Goal: Task Accomplishment & Management: Manage account settings

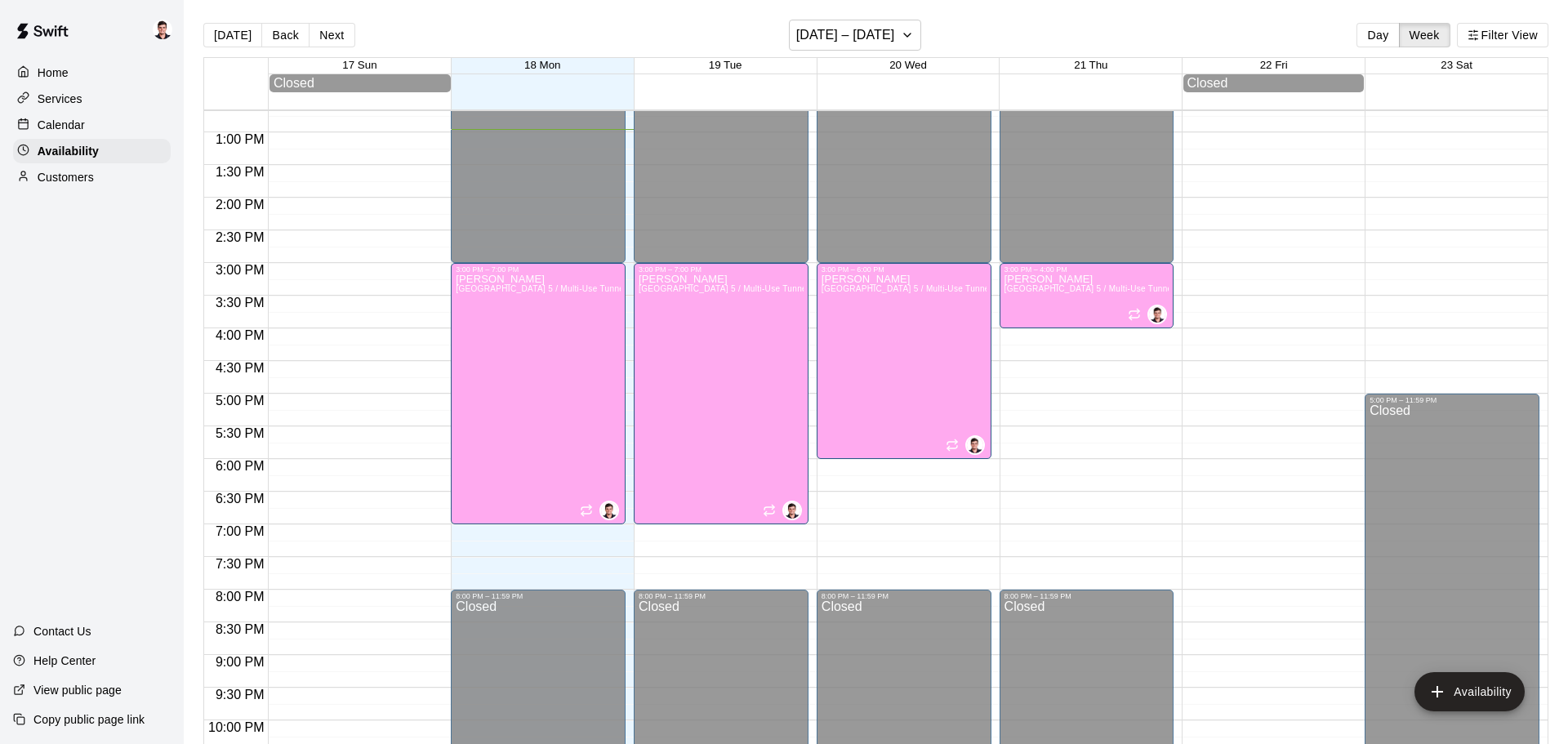
scroll to position [829, 0]
click at [144, 125] on div "Calendar" at bounding box center [92, 124] width 157 height 24
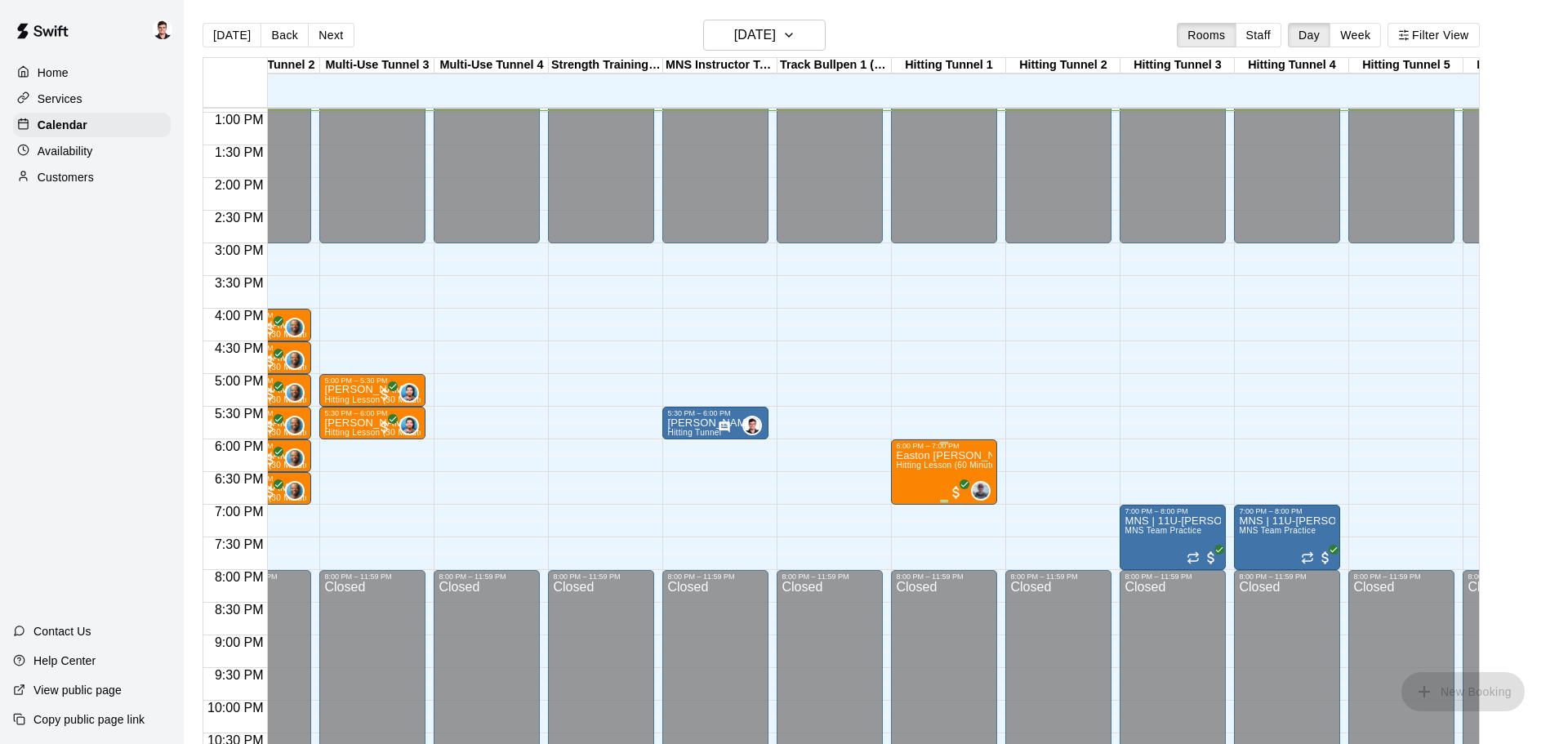
scroll to position [846, 691]
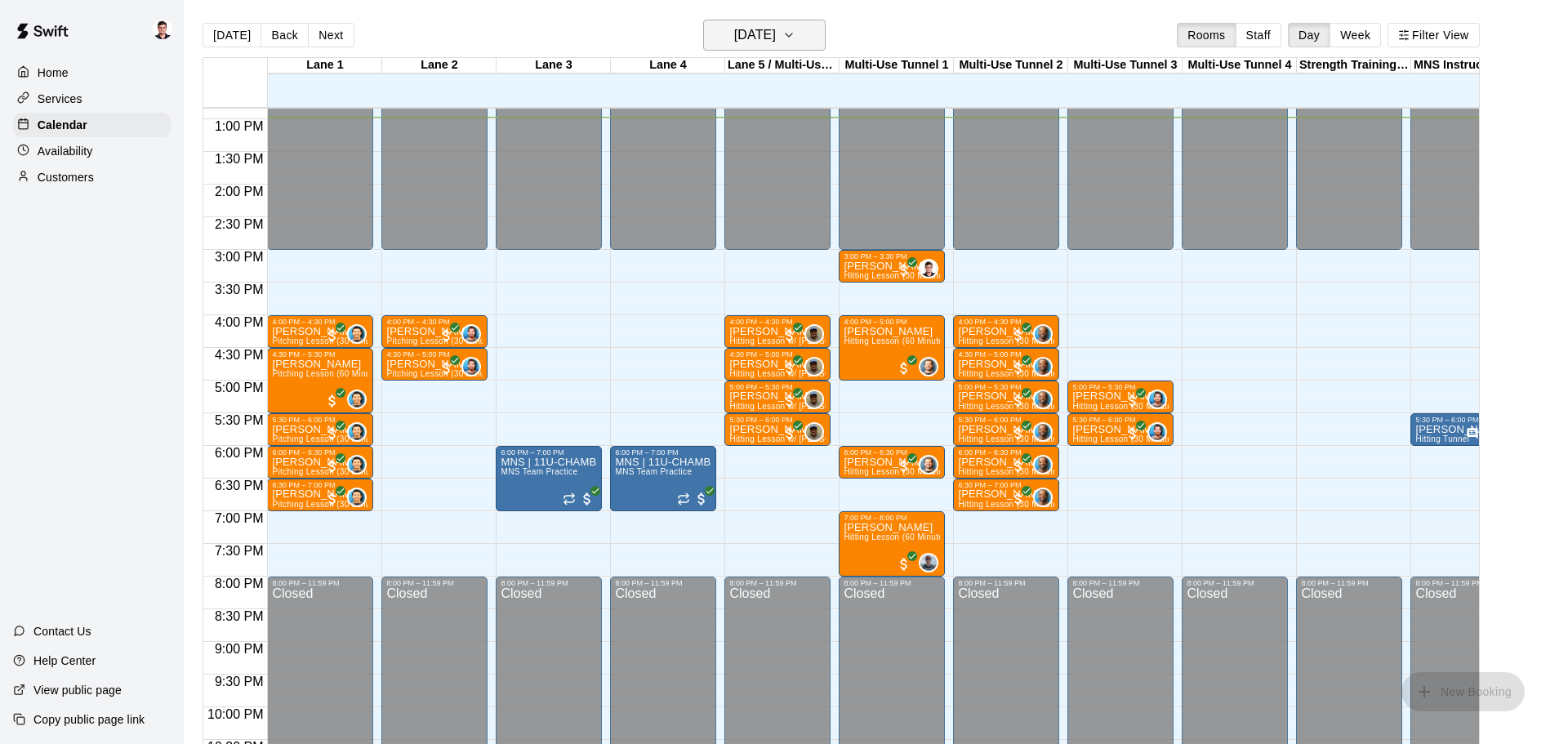
click at [796, 36] on icon "button" at bounding box center [789, 35] width 13 height 20
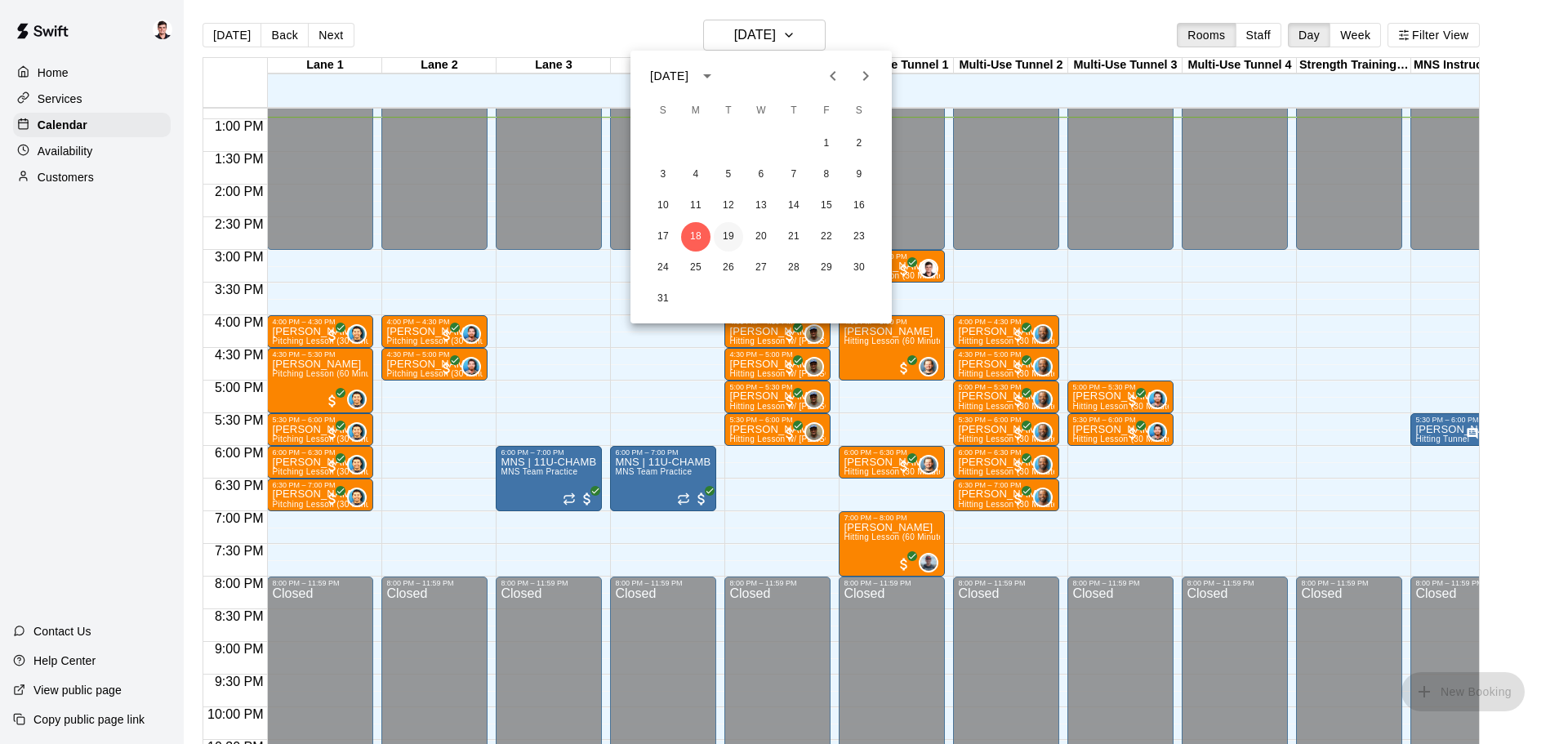
click at [722, 240] on button "19" at bounding box center [728, 236] width 29 height 29
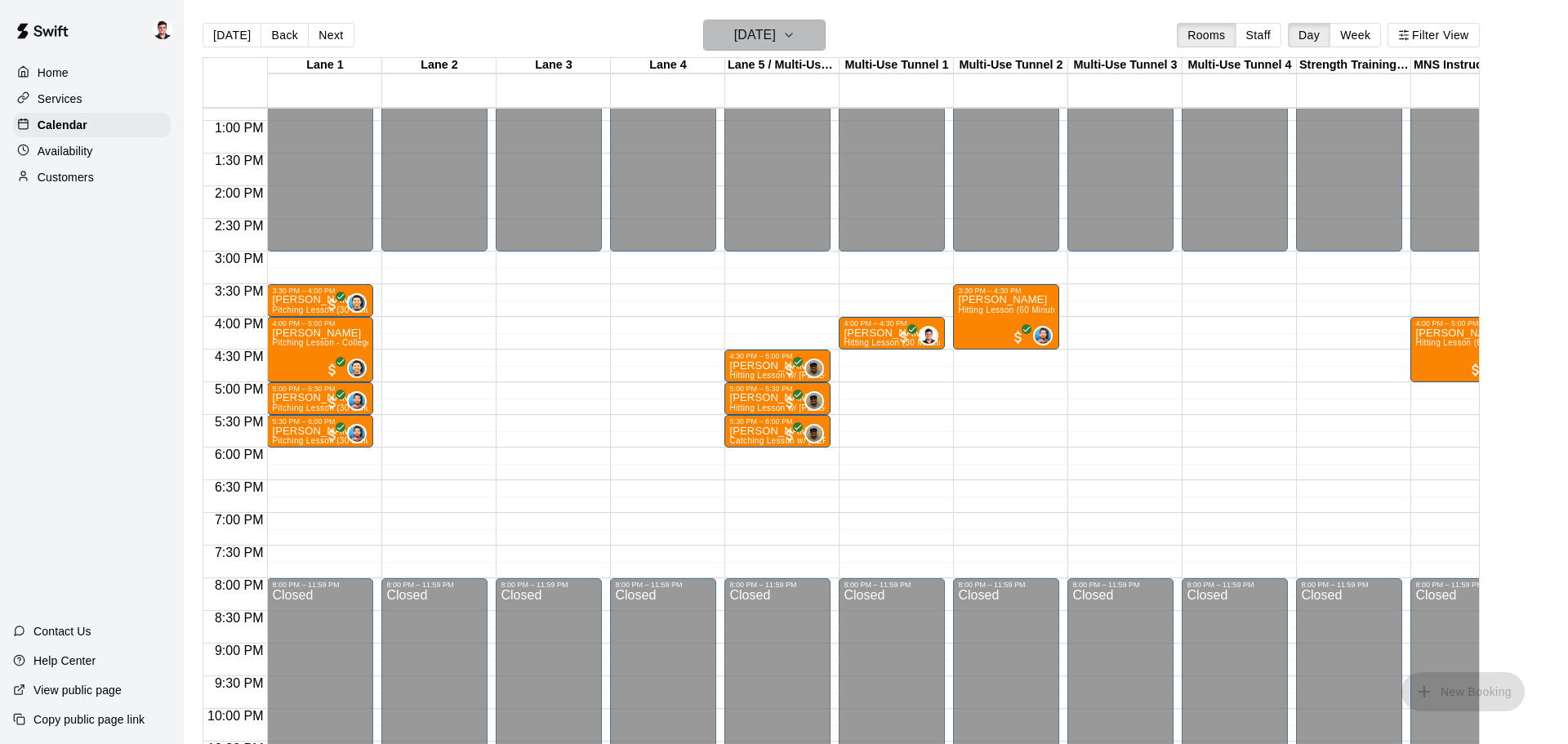
click at [796, 32] on icon "button" at bounding box center [789, 35] width 13 height 20
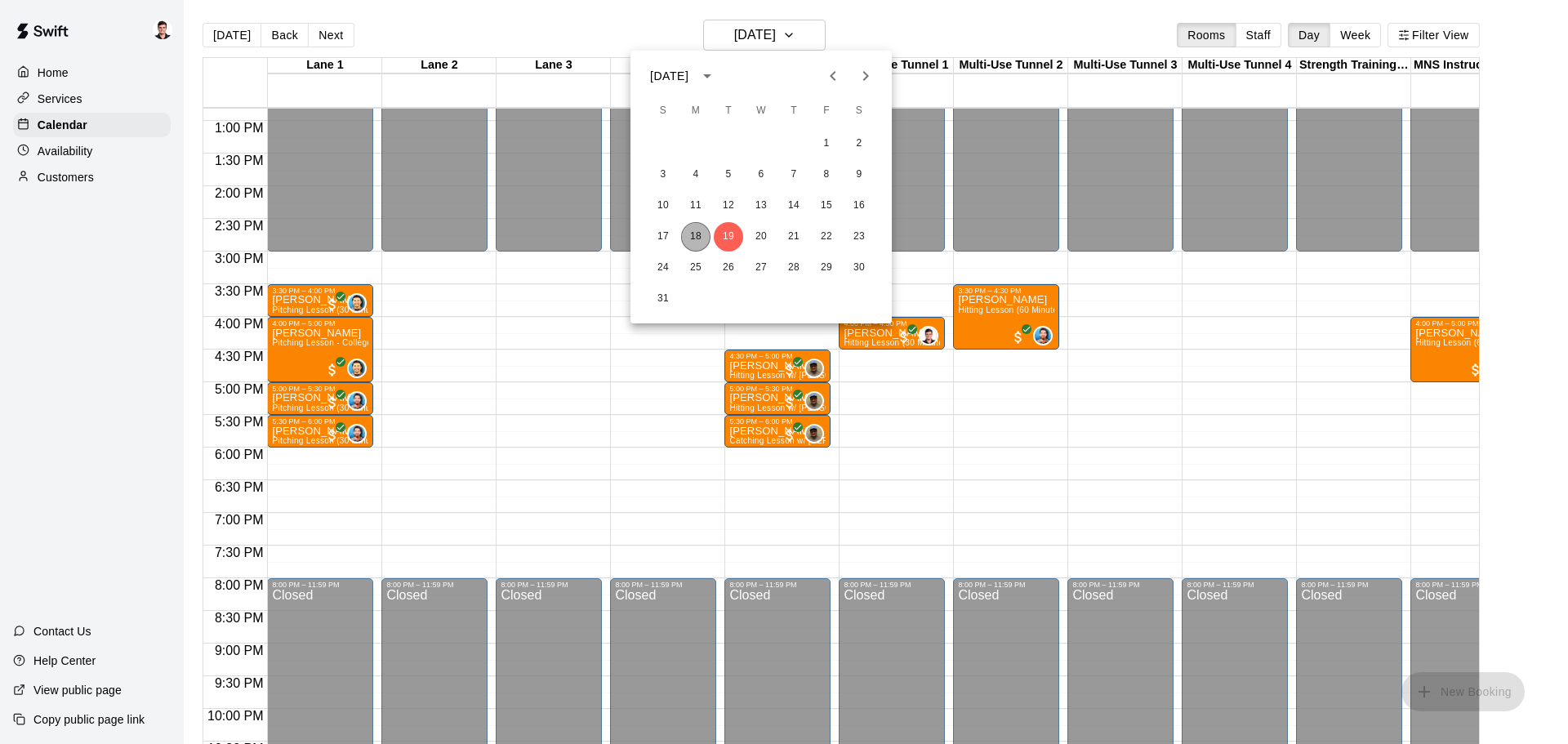
click at [700, 243] on button "18" at bounding box center [695, 236] width 29 height 29
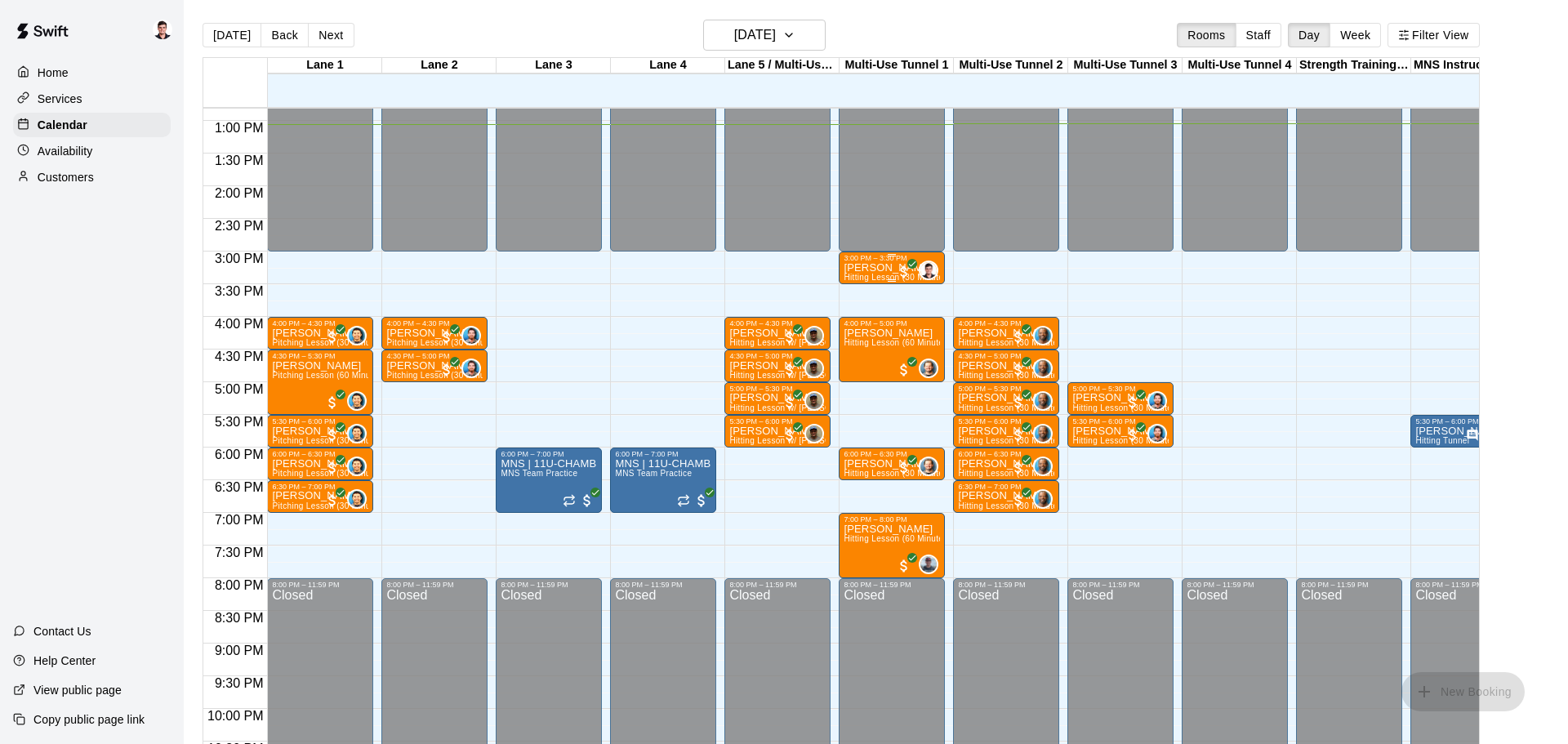
click at [869, 280] on div at bounding box center [892, 280] width 97 height 2
click at [861, 296] on icon "edit" at bounding box center [860, 295] width 15 height 15
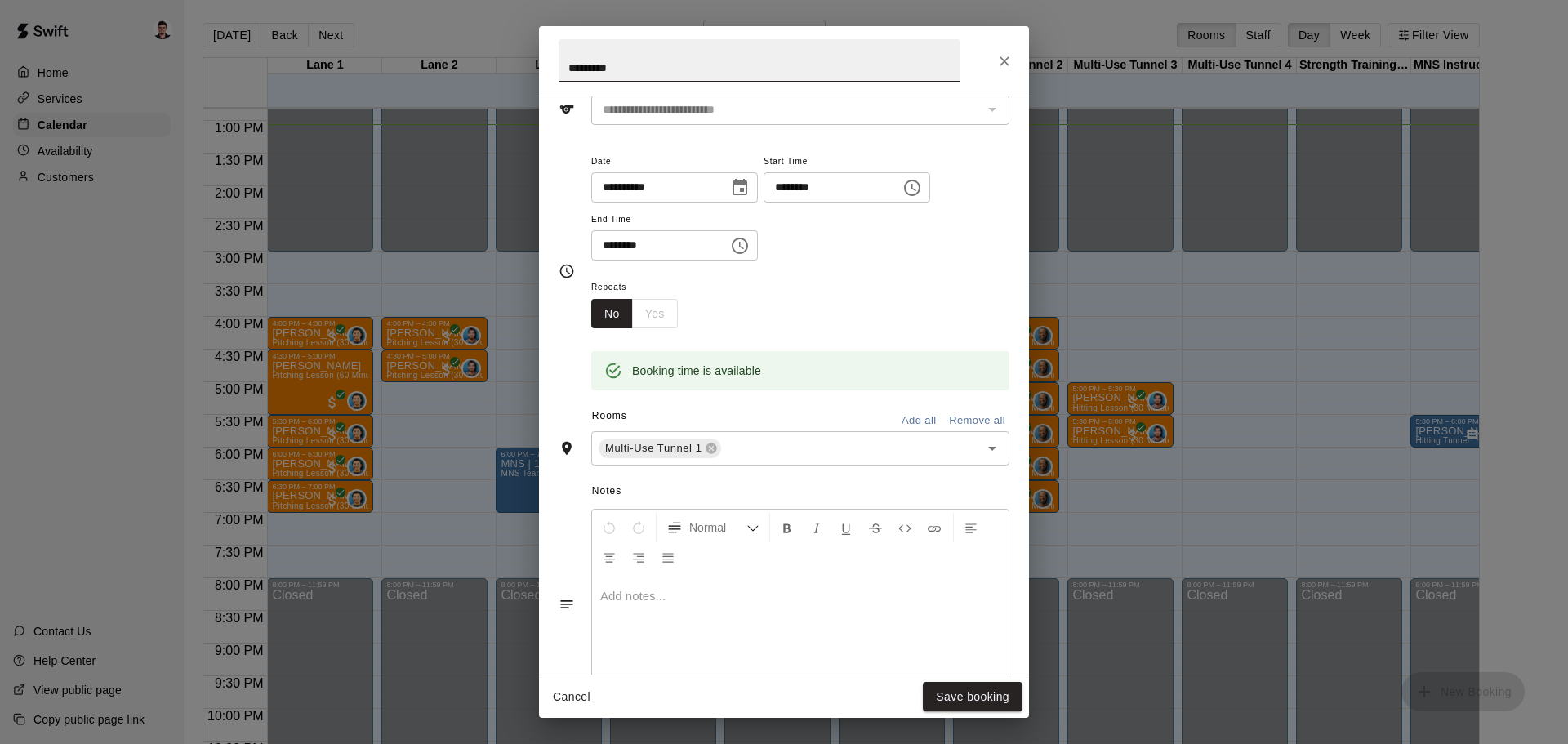
scroll to position [0, 0]
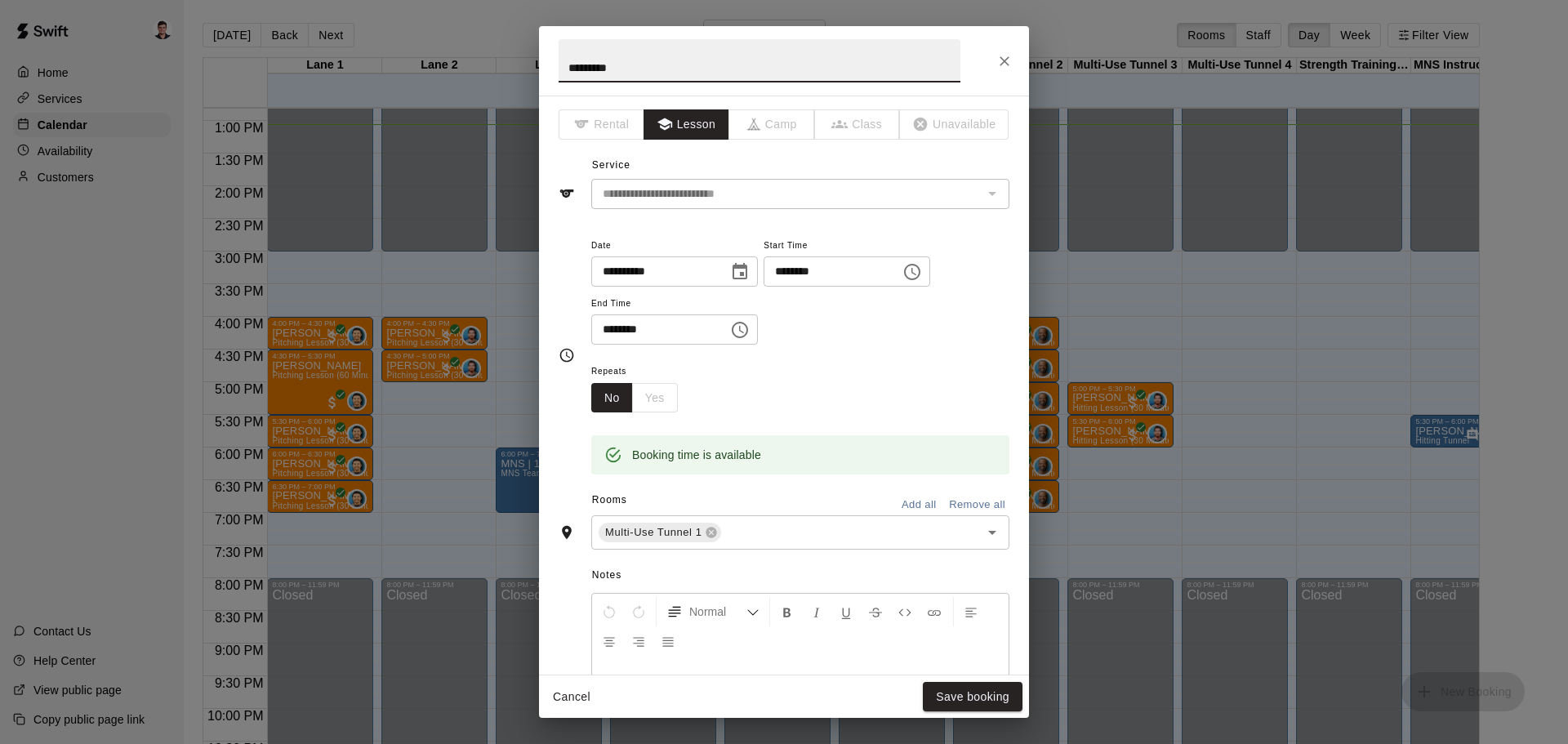
click at [1015, 48] on div "*********" at bounding box center [784, 60] width 490 height 69
click at [1011, 62] on icon "Close" at bounding box center [1005, 62] width 17 height 17
